Goal: Transaction & Acquisition: Purchase product/service

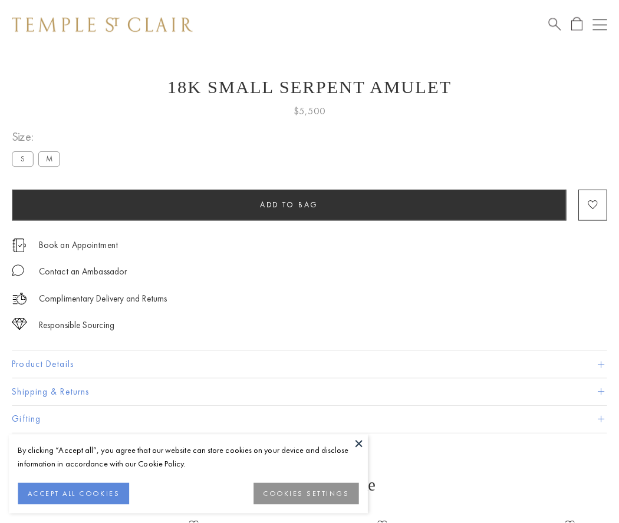
scroll to position [37, 0]
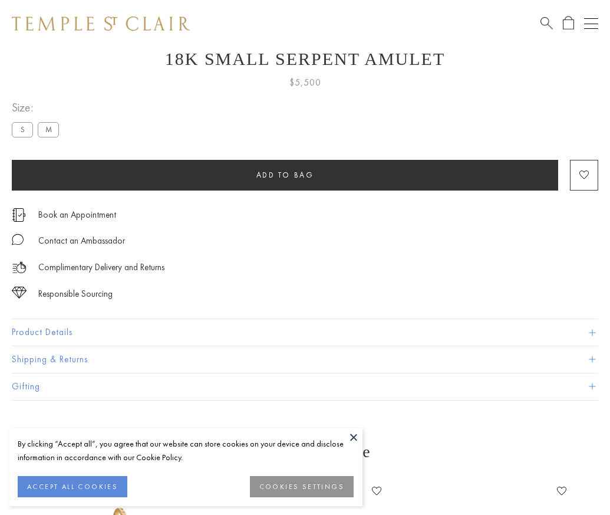
click at [285, 174] on span "Add to bag" at bounding box center [285, 175] width 58 height 10
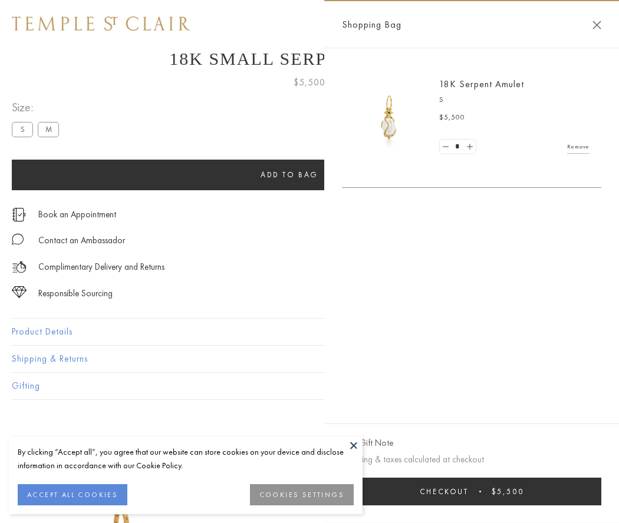
click at [472, 492] on button "Checkout $5,500" at bounding box center [471, 492] width 259 height 28
